Goal: Task Accomplishment & Management: Manage account settings

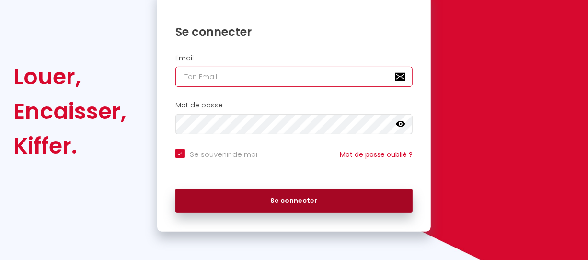
type input "[EMAIL_ADDRESS][DOMAIN_NAME]"
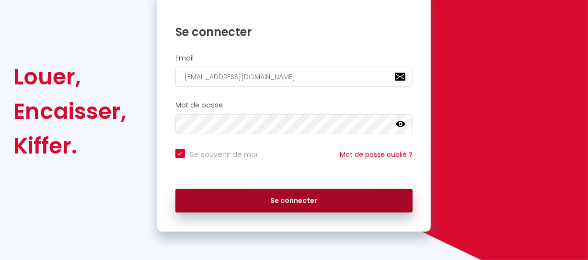
click at [273, 206] on button "Se connecter" at bounding box center [294, 201] width 238 height 24
checkbox input "true"
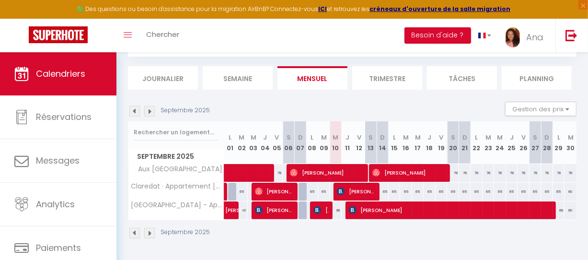
scroll to position [59, 0]
click at [254, 165] on span at bounding box center [276, 173] width 88 height 18
select select "OK"
select select "KO"
select select "0"
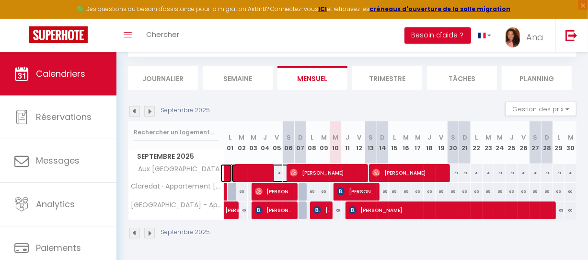
select select "1"
select select
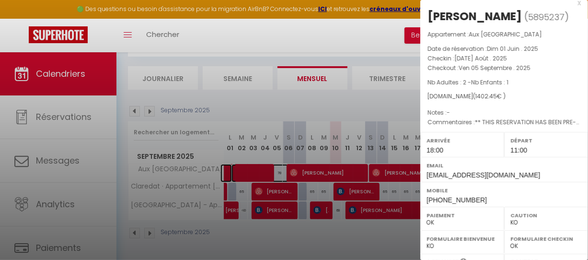
scroll to position [0, 0]
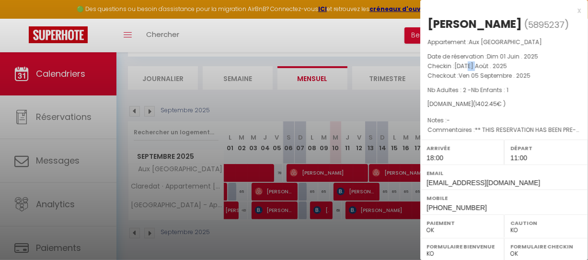
drag, startPoint x: 467, startPoint y: 65, endPoint x: 476, endPoint y: 67, distance: 9.7
click at [476, 67] on span "[DATE] Août . 2025" at bounding box center [480, 66] width 53 height 8
click at [569, 11] on div "x" at bounding box center [500, 11] width 161 height 12
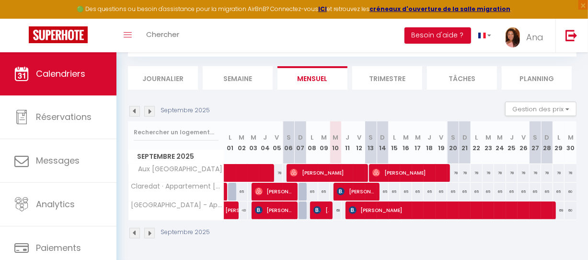
click at [136, 106] on img at bounding box center [134, 111] width 11 height 11
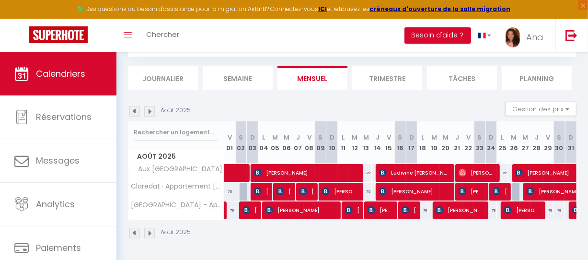
scroll to position [59, 0]
click at [365, 167] on div "122" at bounding box center [366, 173] width 12 height 18
click at [497, 164] on div "122" at bounding box center [503, 173] width 12 height 18
click at [241, 166] on span at bounding box center [254, 173] width 44 height 18
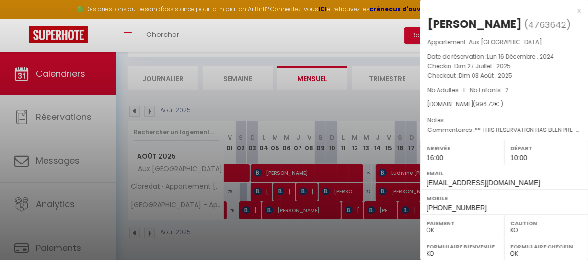
click at [249, 166] on div at bounding box center [294, 130] width 588 height 260
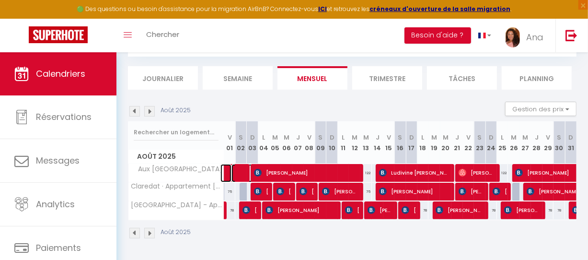
click at [250, 170] on span at bounding box center [254, 173] width 44 height 18
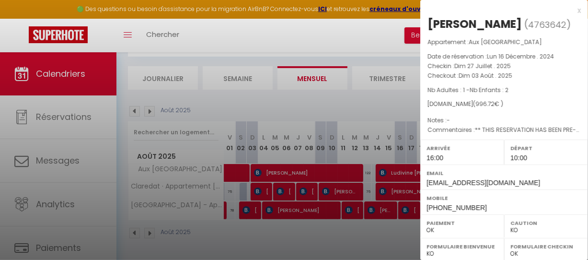
click at [572, 9] on div "x" at bounding box center [500, 11] width 161 height 12
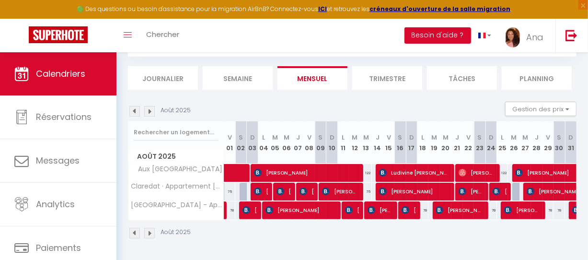
click at [154, 106] on img at bounding box center [149, 111] width 11 height 11
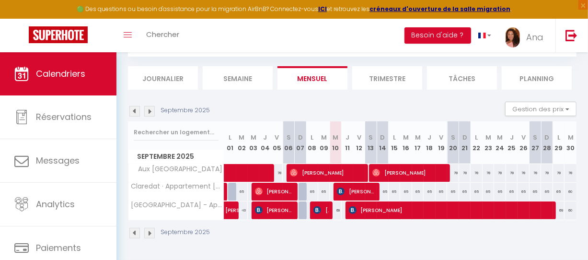
click at [234, 183] on tr "Claredat · Appartement [MEDICAL_DATA] 67m² - Parking gratuit dans la [GEOGRAPHI…" at bounding box center [352, 191] width 449 height 19
click at [150, 106] on img at bounding box center [149, 111] width 11 height 11
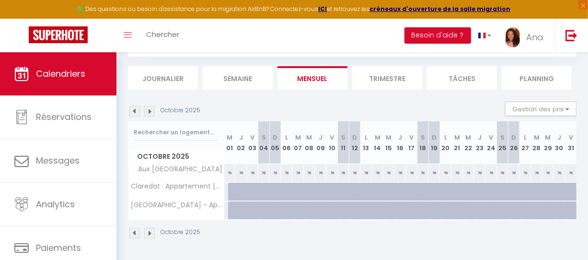
click at [134, 106] on img at bounding box center [134, 111] width 11 height 11
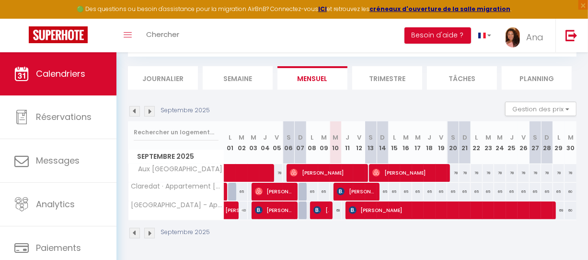
click at [299, 185] on div at bounding box center [305, 192] width 12 height 18
click at [300, 183] on div at bounding box center [305, 192] width 12 height 18
click at [299, 205] on div at bounding box center [305, 210] width 12 height 18
click at [331, 208] on div "69" at bounding box center [336, 210] width 12 height 18
click at [331, 206] on div "69" at bounding box center [336, 210] width 12 height 18
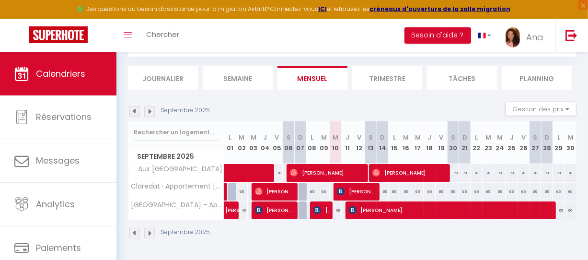
click at [299, 204] on div at bounding box center [305, 210] width 12 height 18
